Goal: Task Accomplishment & Management: Use online tool/utility

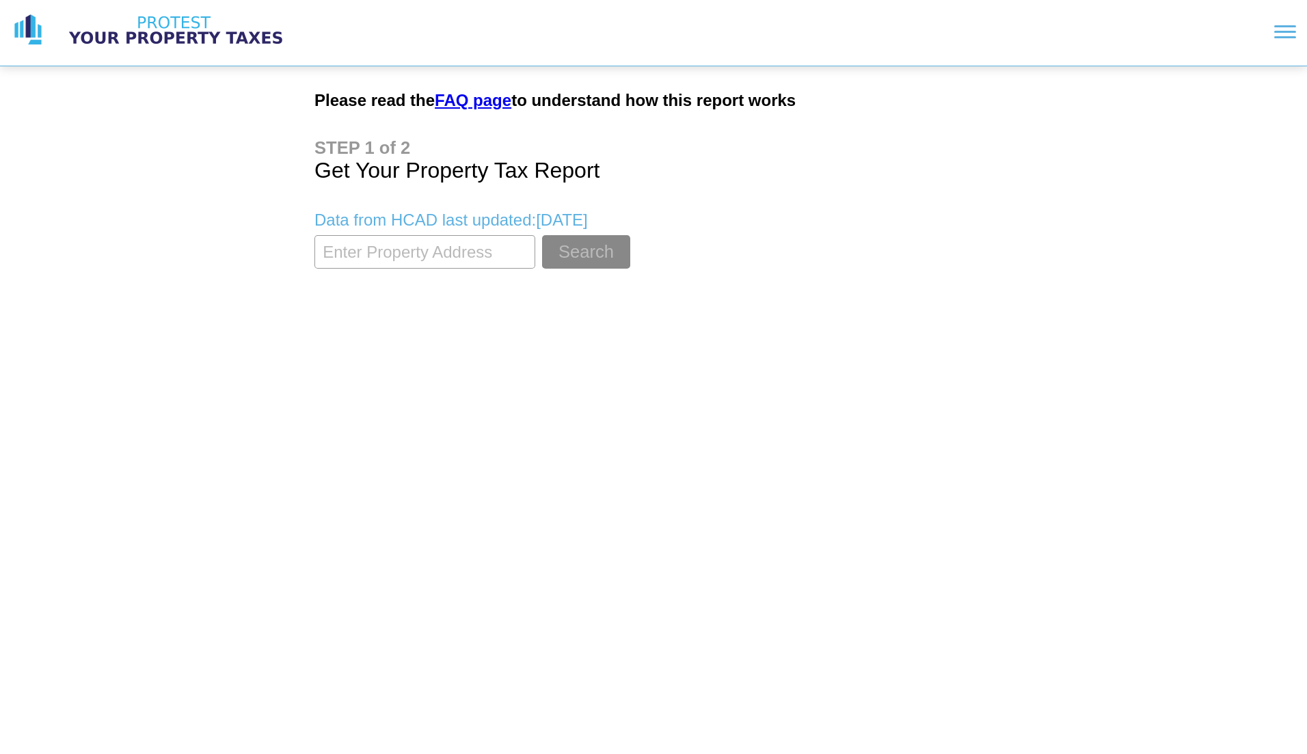
click at [408, 251] on input "textbox" at bounding box center [424, 251] width 221 height 33
type input "[STREET_ADDRESS][PERSON_NAME][US_STATE]"
click at [542, 235] on button "Search" at bounding box center [586, 251] width 88 height 33
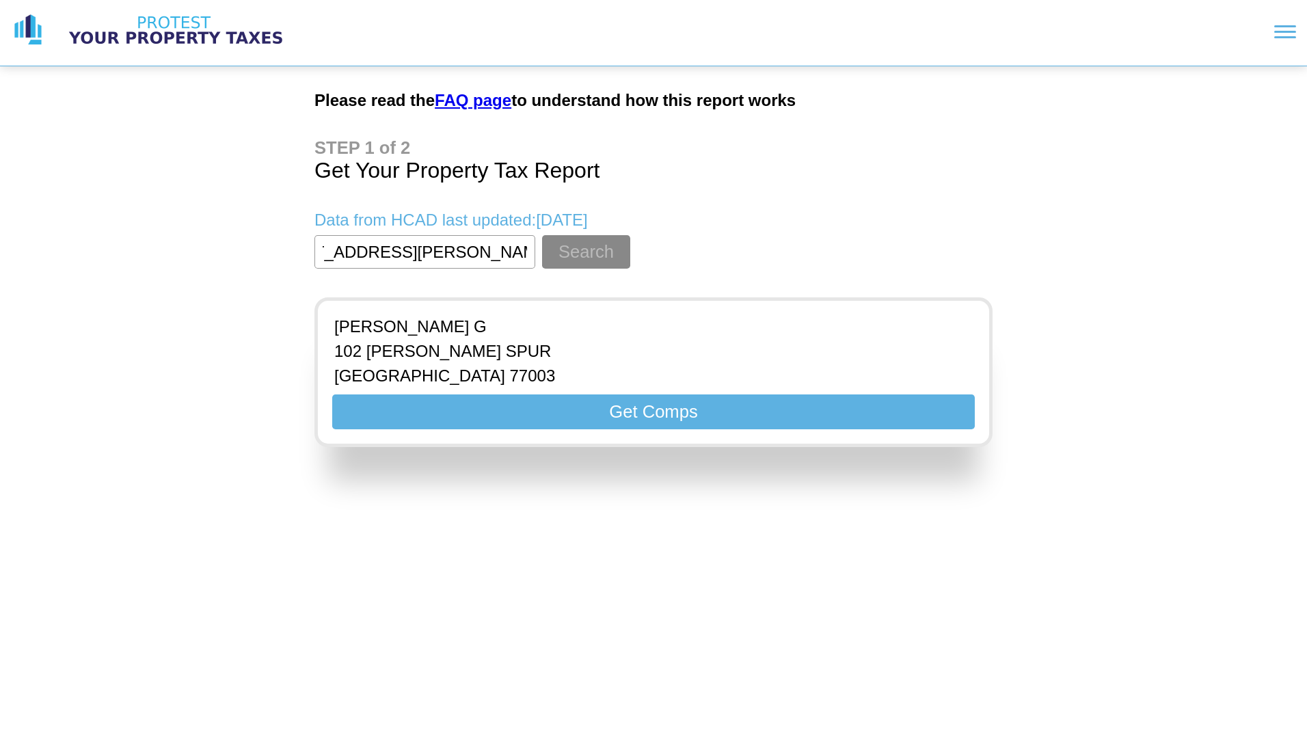
click at [234, 277] on div "Please read the FAQ page to understand how this report works Get Your Property …" at bounding box center [653, 229] width 1307 height 458
drag, startPoint x: 441, startPoint y: 250, endPoint x: 450, endPoint y: 249, distance: 9.6
click at [450, 249] on input "textbox" at bounding box center [424, 251] width 221 height 33
click at [476, 99] on link "FAQ page" at bounding box center [473, 100] width 77 height 18
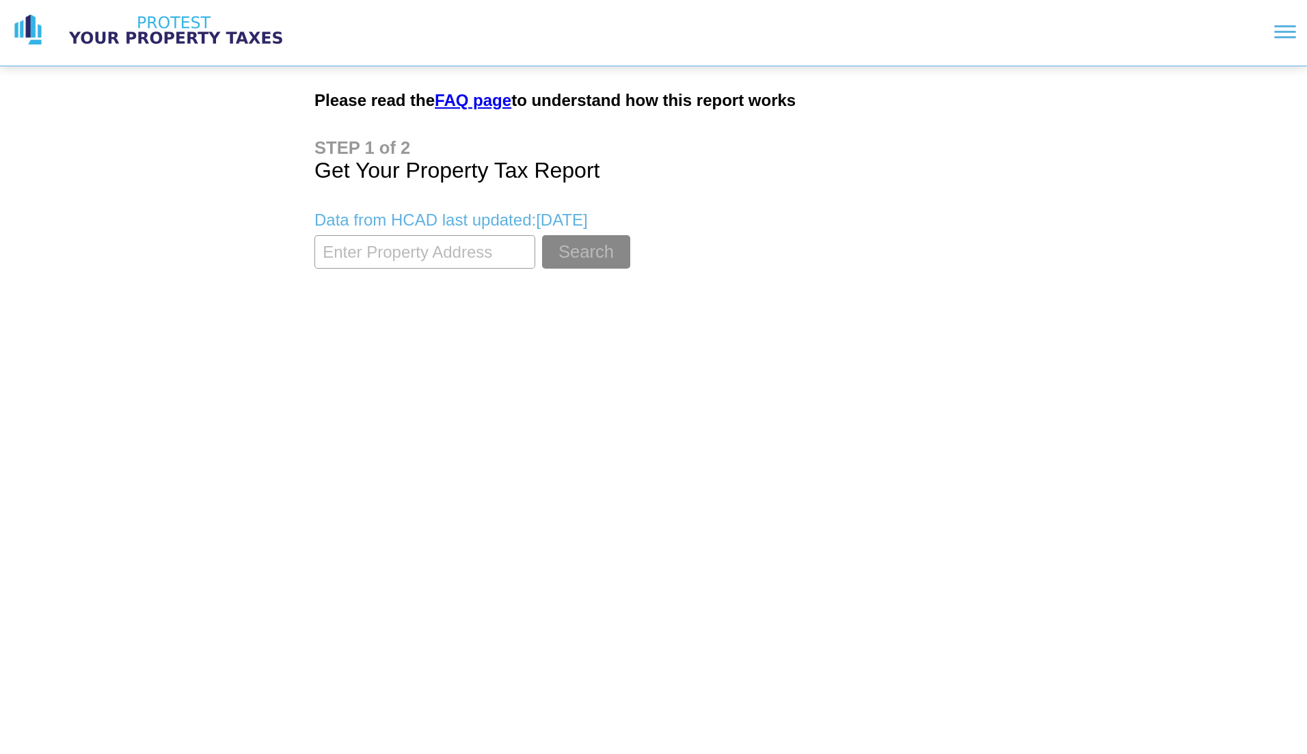
click at [371, 253] on input "textbox" at bounding box center [424, 251] width 221 height 33
click at [479, 260] on input "textbox" at bounding box center [424, 251] width 221 height 33
type input "102 [PERSON_NAME]"
click at [571, 247] on button "Search" at bounding box center [586, 251] width 88 height 33
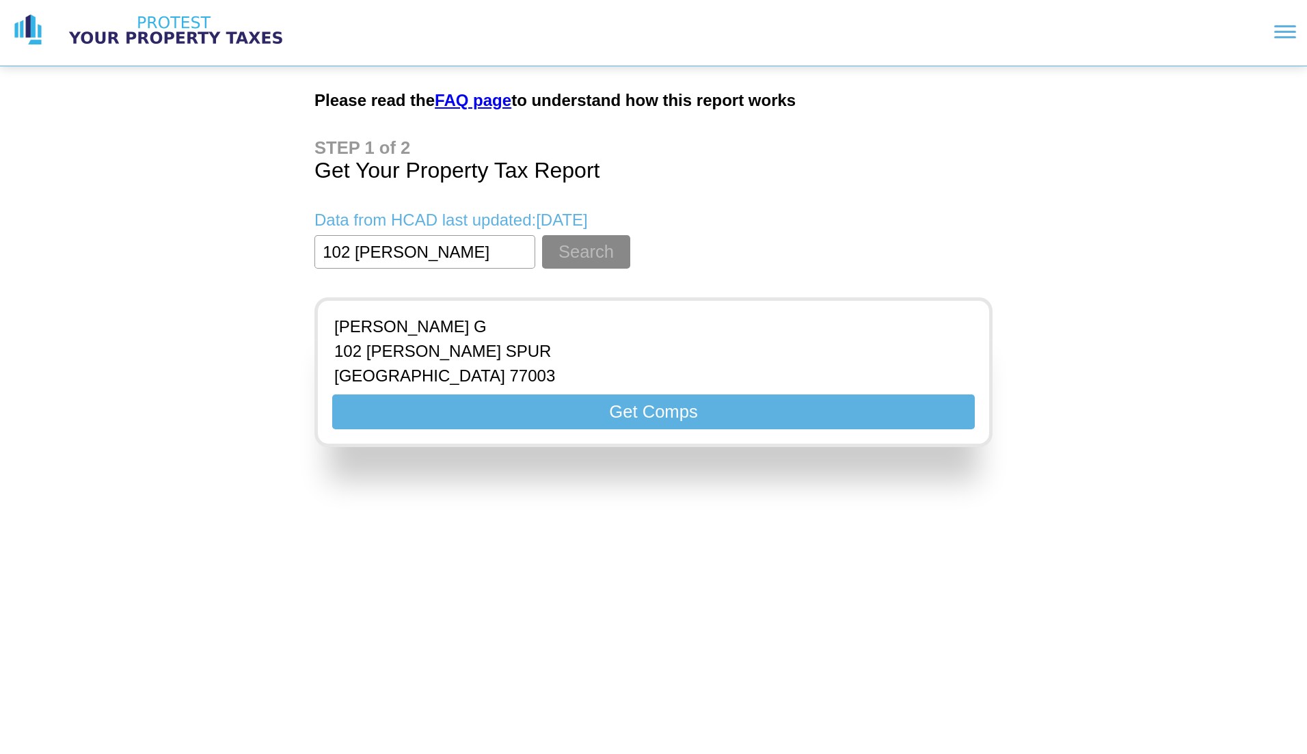
click at [478, 368] on p "HOUSTON 77003" at bounding box center [444, 375] width 221 height 19
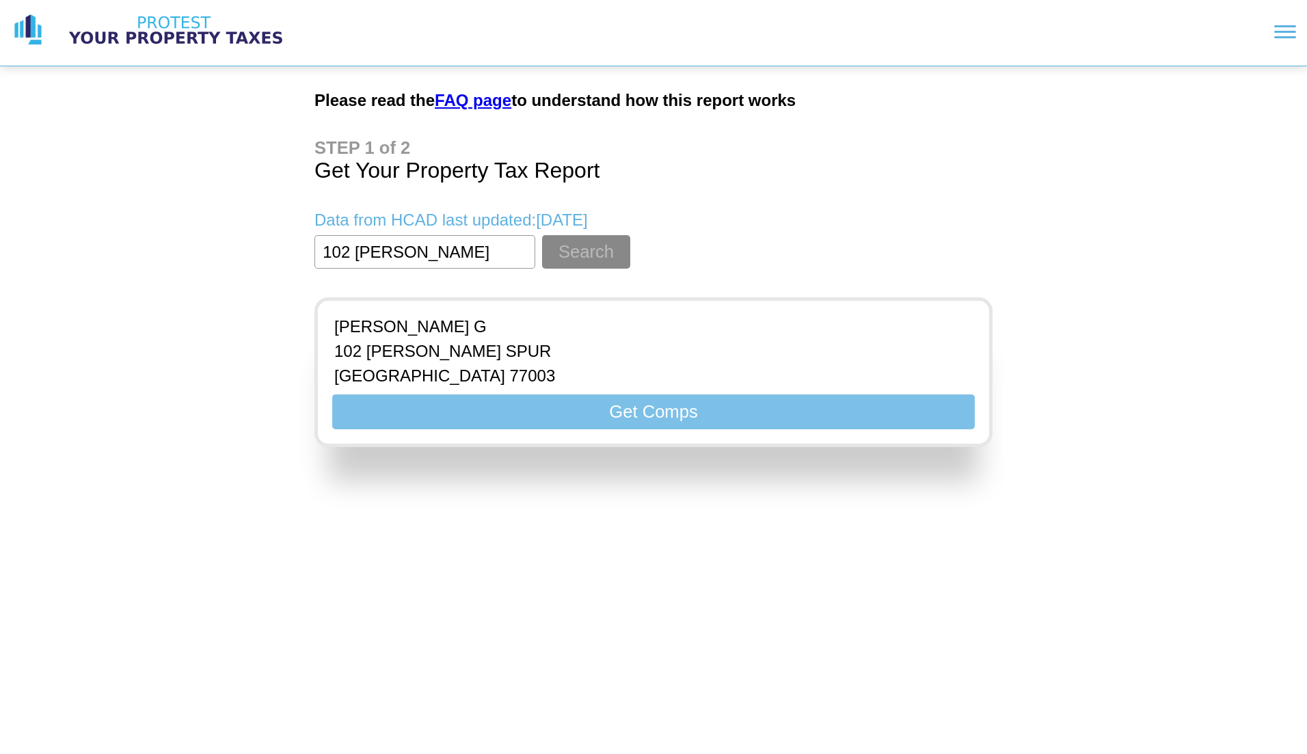
click at [464, 411] on button "Get Comps" at bounding box center [653, 411] width 643 height 35
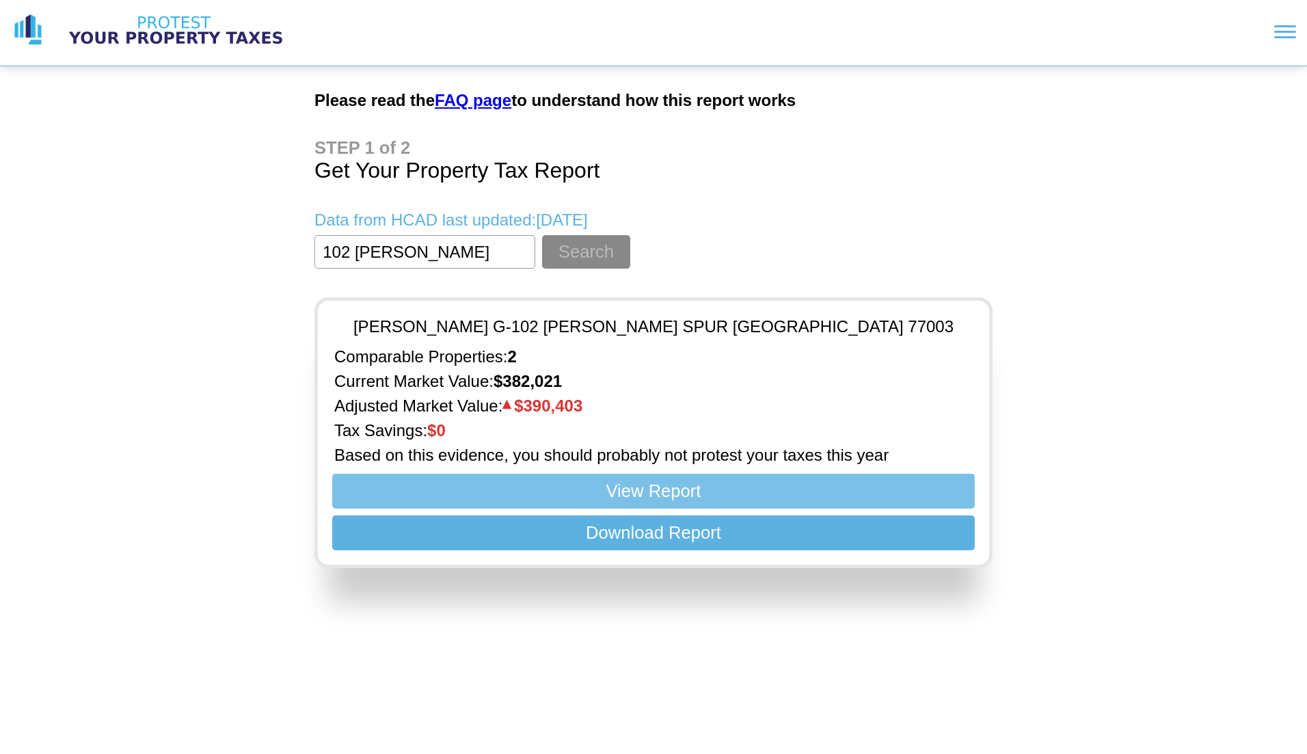
click at [522, 502] on button "View Report" at bounding box center [653, 491] width 643 height 35
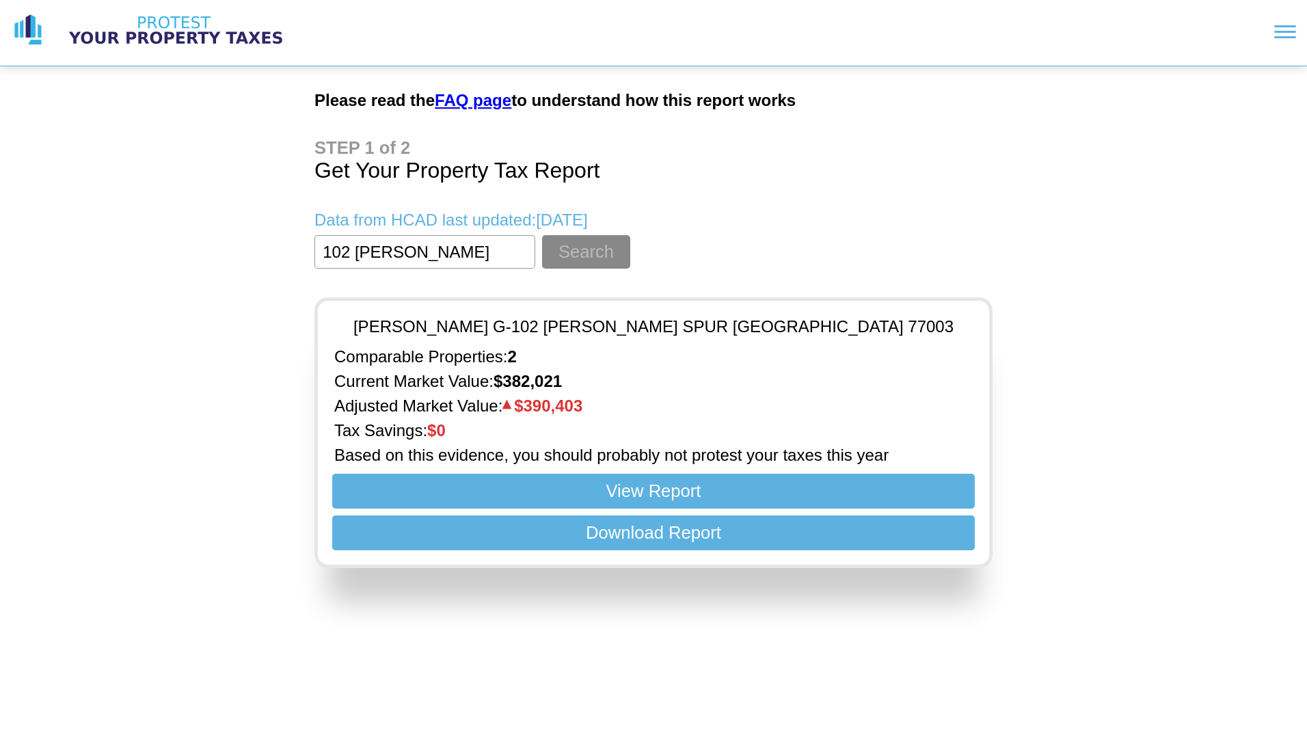
click at [346, 150] on h1 "Get Your Property Tax Report" at bounding box center [653, 160] width 678 height 45
